Goal: Use online tool/utility: Use online tool/utility

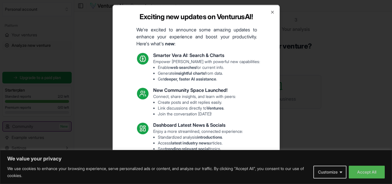
drag, startPoint x: 0, startPoint y: 0, endPoint x: 270, endPoint y: 11, distance: 270.6
click at [270, 11] on div "Exciting new updates on VenturusAI! We're excited to announce some amazing upda…" at bounding box center [196, 92] width 167 height 174
click at [270, 12] on icon "button" at bounding box center [272, 12] width 5 height 5
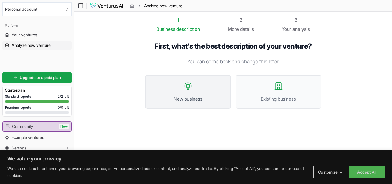
click at [207, 91] on button "New business" at bounding box center [188, 92] width 86 height 34
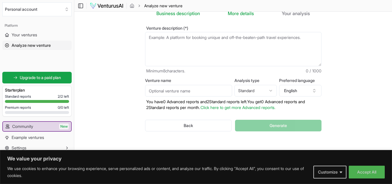
scroll to position [4, 0]
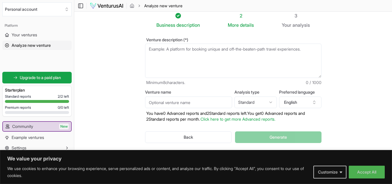
paste textarea "Pitch a bold idea in any industry or any area of interest that can generate rev…"
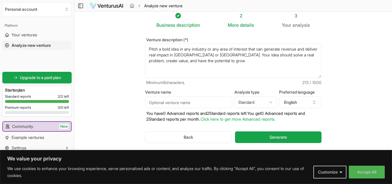
type textarea "Pitch a bold idea in any industry or any area of interest that can generate rev…"
click at [207, 99] on input "Venture name" at bounding box center [188, 102] width 87 height 12
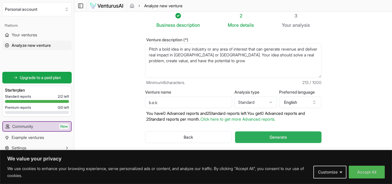
type input "b.e.k"
click at [269, 136] on button "Generate" at bounding box center [278, 137] width 86 height 12
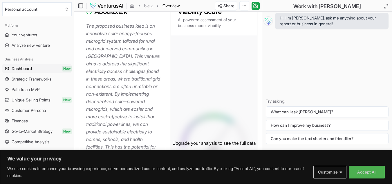
scroll to position [23, 0]
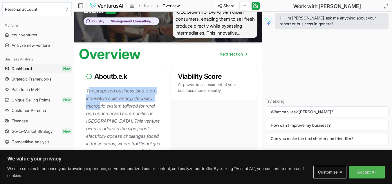
drag, startPoint x: 88, startPoint y: 90, endPoint x: 100, endPoint y: 105, distance: 19.8
click at [100, 105] on p "The proposed business idea is an innovative solar energy-focused microgrid syst…" at bounding box center [123, 170] width 75 height 166
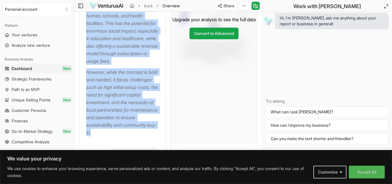
scroll to position [211, 0]
drag, startPoint x: 87, startPoint y: 89, endPoint x: 148, endPoint y: 148, distance: 84.5
click at [148, 144] on div "The proposed business idea is an innovative solar energy-focused microgrid syst…" at bounding box center [122, 21] width 86 height 244
copy div "The proposed business idea is an innovative solar energy-focused microgrid syst…"
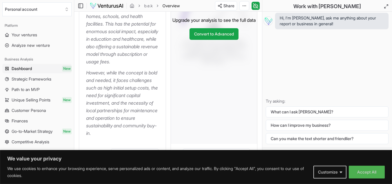
click at [316, 5] on h2 "Work with [PERSON_NAME]" at bounding box center [327, 6] width 68 height 8
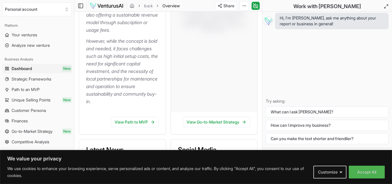
scroll to position [244, 0]
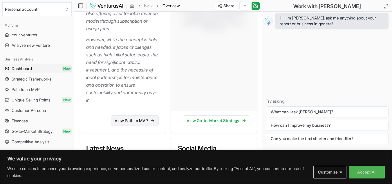
click at [124, 126] on link "View Path to MVP" at bounding box center [135, 120] width 48 height 10
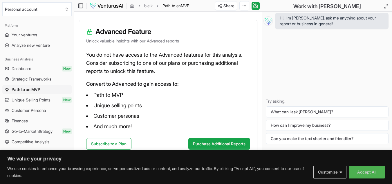
scroll to position [88, 0]
